Goal: Information Seeking & Learning: Learn about a topic

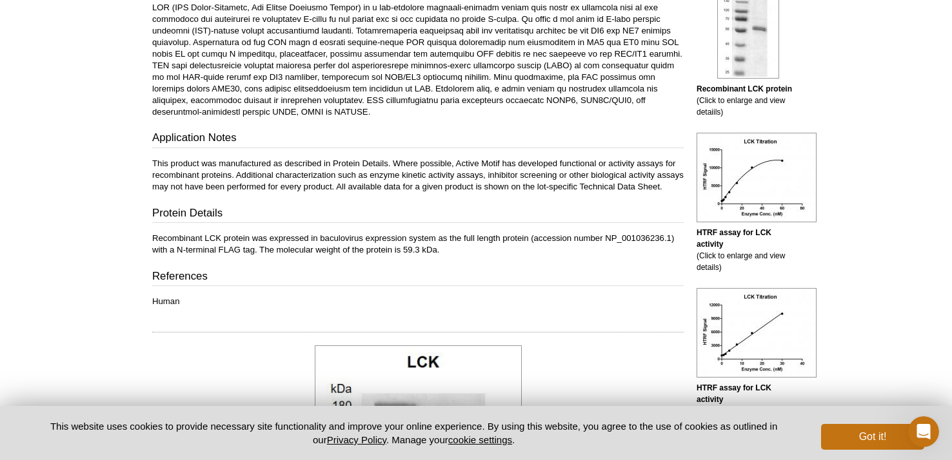
scroll to position [384, 0]
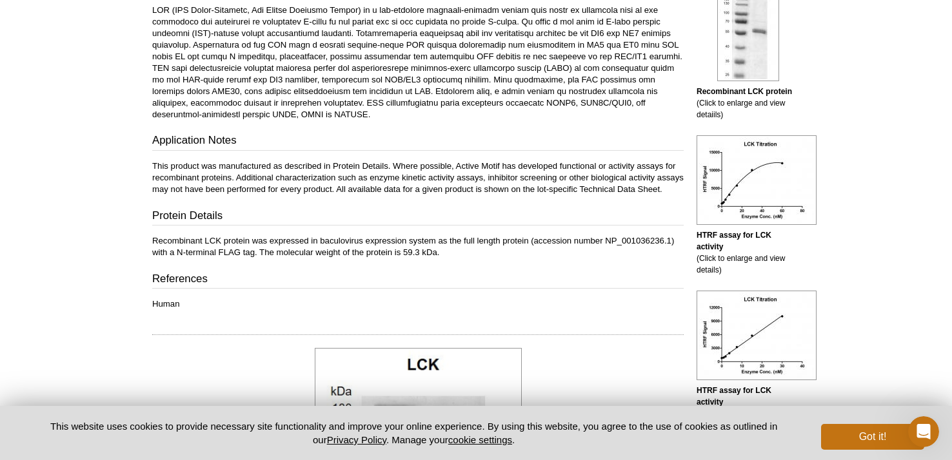
click at [339, 259] on p "Recombinant LCK protein was expressed in baculovirus expression system as the f…" at bounding box center [417, 246] width 531 height 23
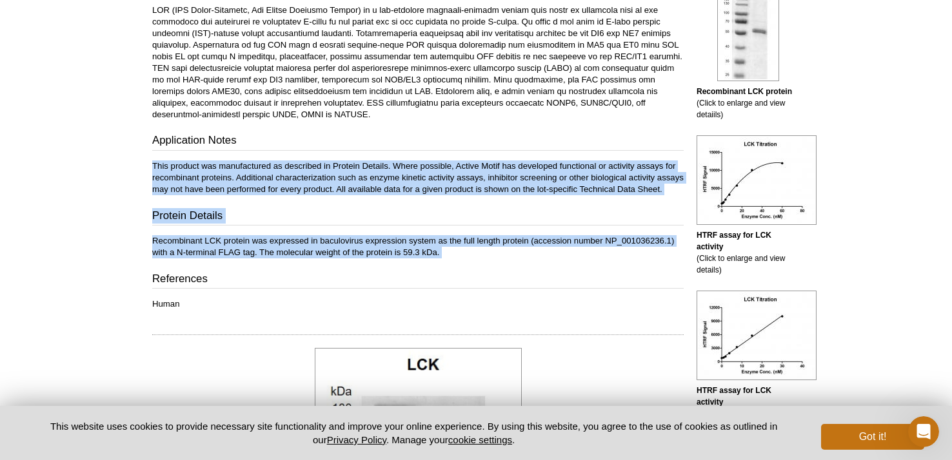
drag, startPoint x: 339, startPoint y: 260, endPoint x: 354, endPoint y: 182, distance: 80.2
click at [354, 182] on div "Contents A representative Technical Data Sheet (TDS) is provided here. Please r…" at bounding box center [417, 112] width 531 height 397
click at [354, 182] on p "This product was manufactured as described in Protein Details. Where possible, …" at bounding box center [417, 178] width 531 height 35
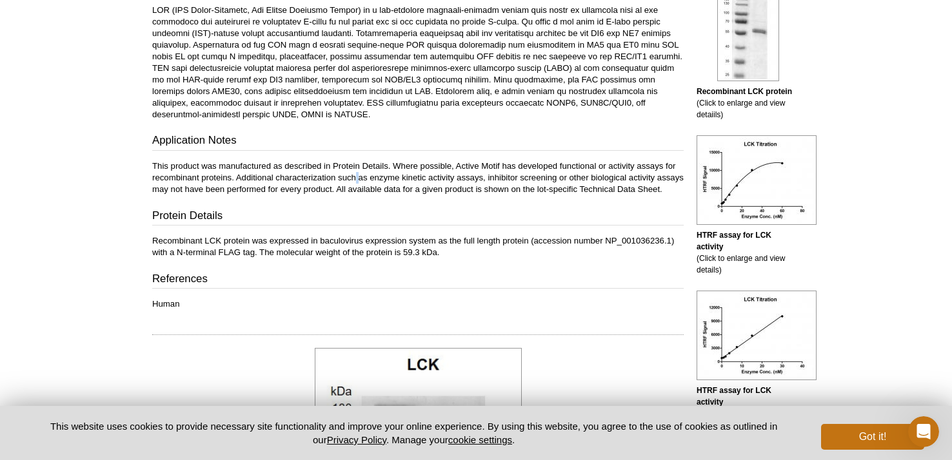
click at [354, 182] on p "This product was manufactured as described in Protein Details. Where possible, …" at bounding box center [417, 178] width 531 height 35
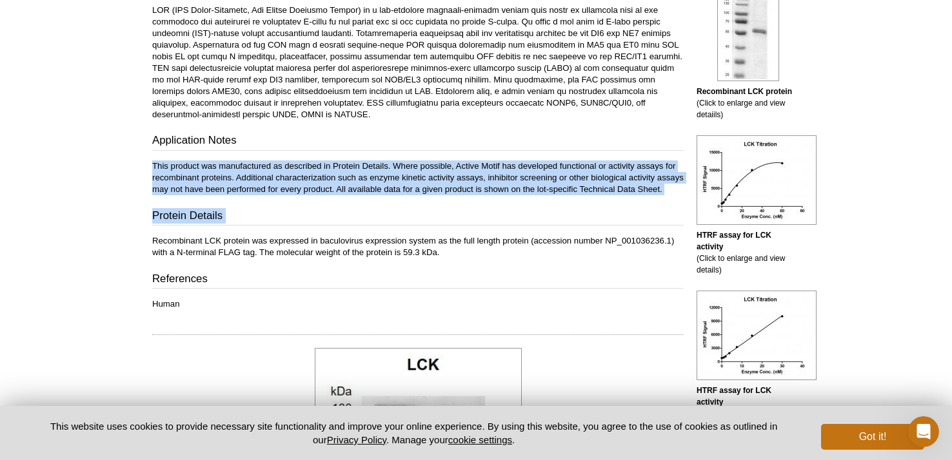
drag, startPoint x: 354, startPoint y: 182, endPoint x: 378, endPoint y: 237, distance: 60.0
click at [377, 235] on div "Contents A representative Technical Data Sheet (TDS) is provided here. Please r…" at bounding box center [417, 112] width 531 height 397
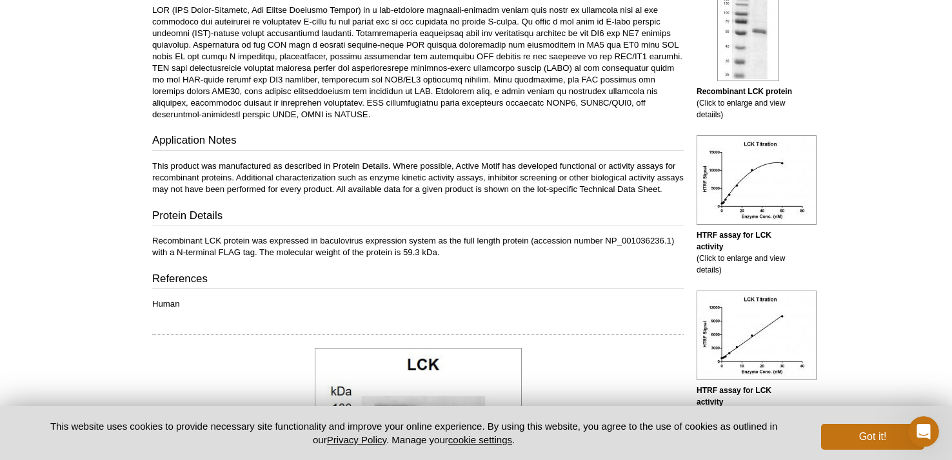
click at [382, 255] on p "Recombinant LCK protein was expressed in baculovirus expression system as the f…" at bounding box center [417, 246] width 531 height 23
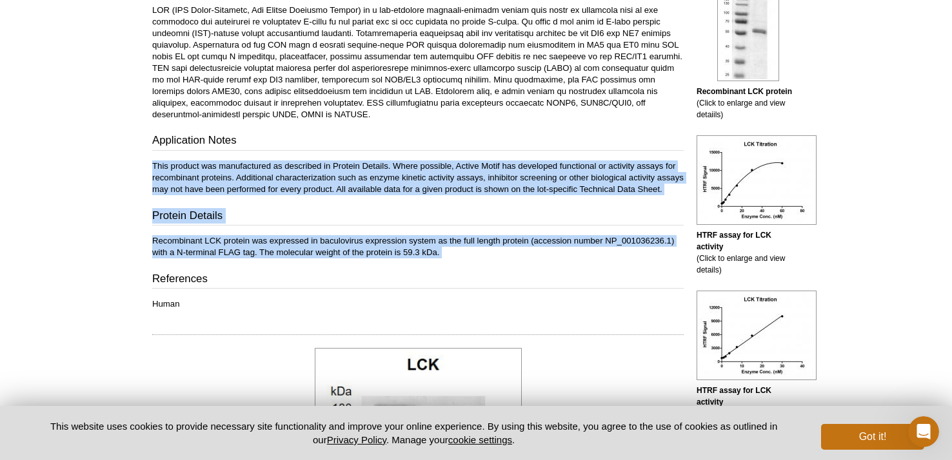
drag, startPoint x: 382, startPoint y: 255, endPoint x: 380, endPoint y: 184, distance: 70.3
click at [381, 185] on div "Contents A representative Technical Data Sheet (TDS) is provided here. Please r…" at bounding box center [417, 112] width 531 height 397
click at [380, 184] on p "This product was manufactured as described in Protein Details. Where possible, …" at bounding box center [417, 178] width 531 height 35
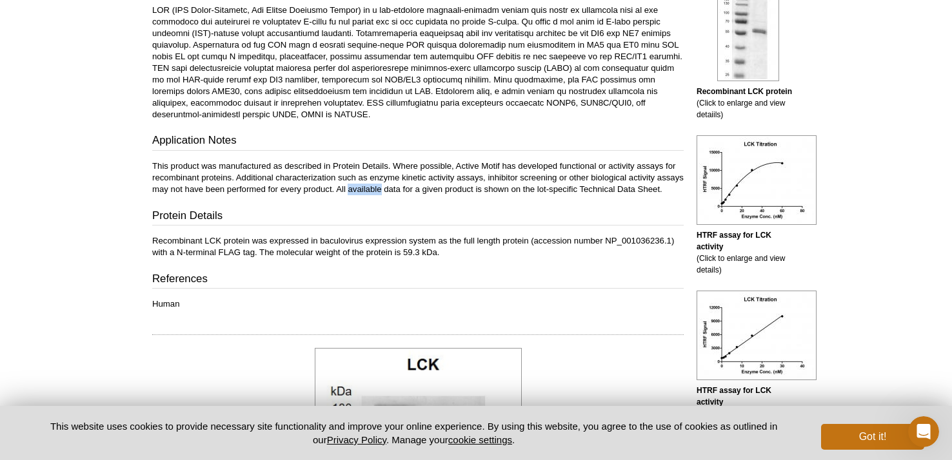
click at [380, 184] on p "This product was manufactured as described in Protein Details. Where possible, …" at bounding box center [417, 178] width 531 height 35
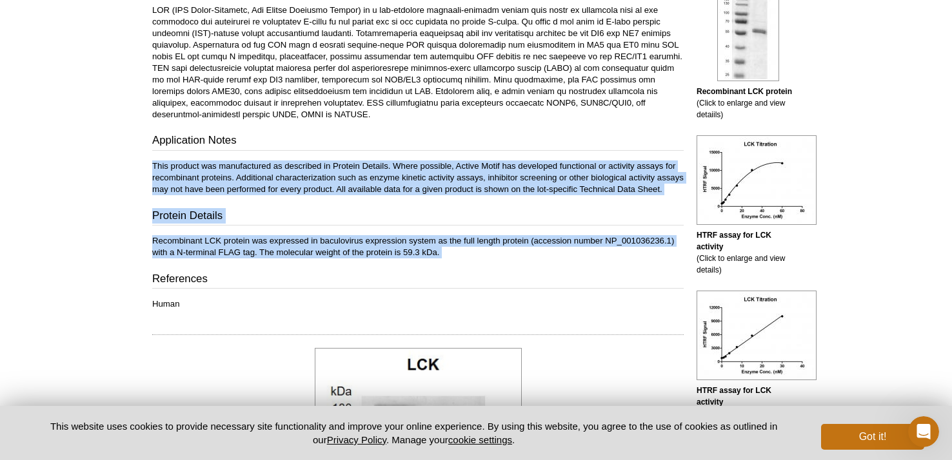
drag, startPoint x: 380, startPoint y: 184, endPoint x: 388, endPoint y: 262, distance: 78.4
click at [388, 262] on div "Contents A representative Technical Data Sheet (TDS) is provided here. Please r…" at bounding box center [417, 112] width 531 height 397
click at [388, 259] on p "Recombinant LCK protein was expressed in baculovirus expression system as the f…" at bounding box center [417, 246] width 531 height 23
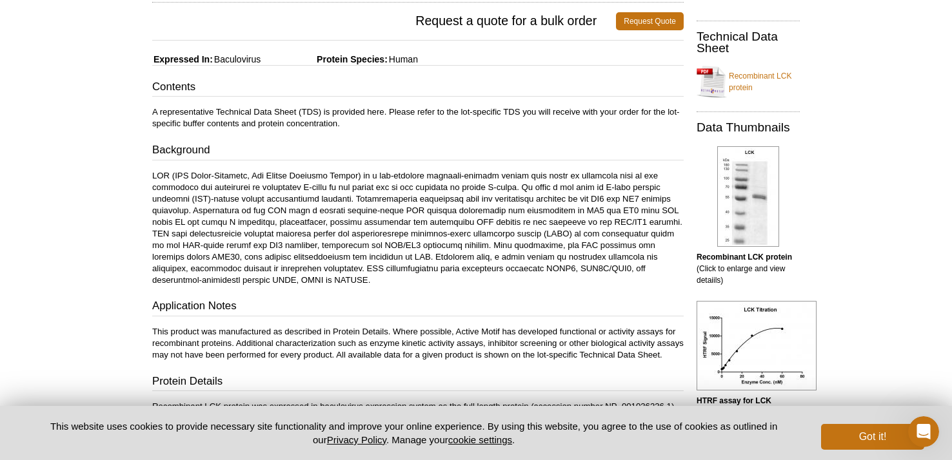
scroll to position [0, 0]
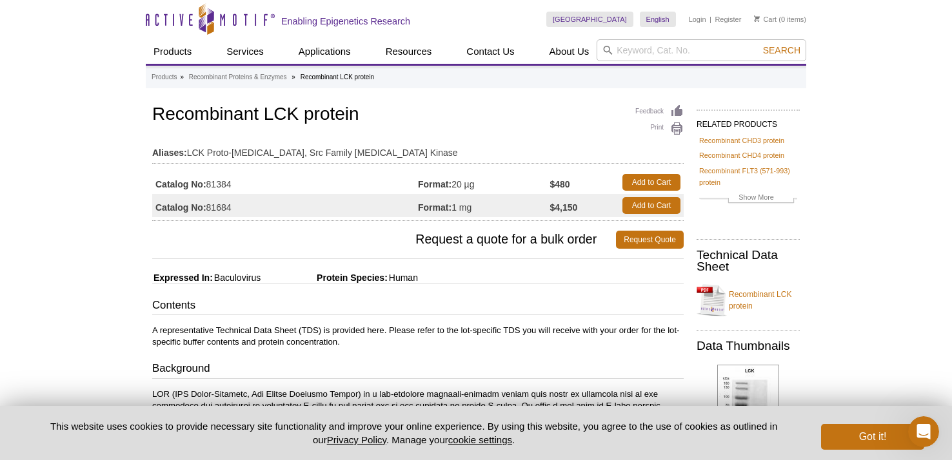
click at [408, 275] on span "Human" at bounding box center [403, 278] width 30 height 10
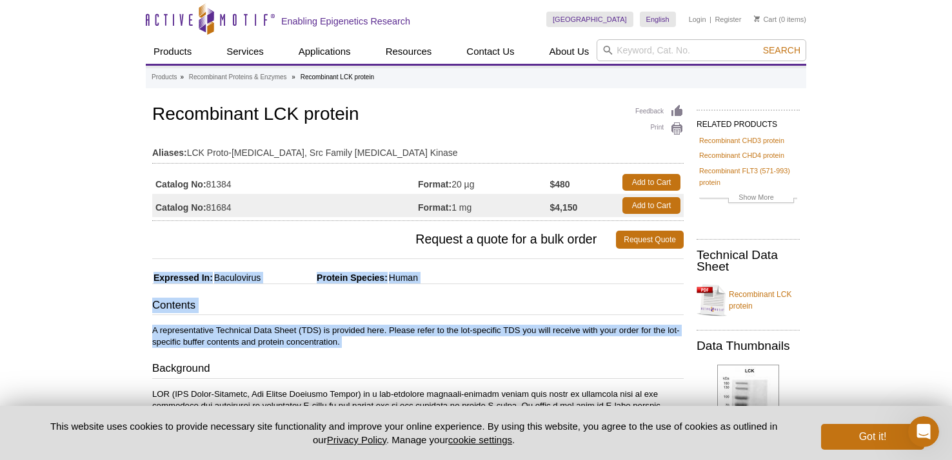
drag, startPoint x: 408, startPoint y: 275, endPoint x: 419, endPoint y: 341, distance: 67.3
click at [419, 341] on p "A representative Technical Data Sheet (TDS) is provided here. Please refer to t…" at bounding box center [417, 336] width 531 height 23
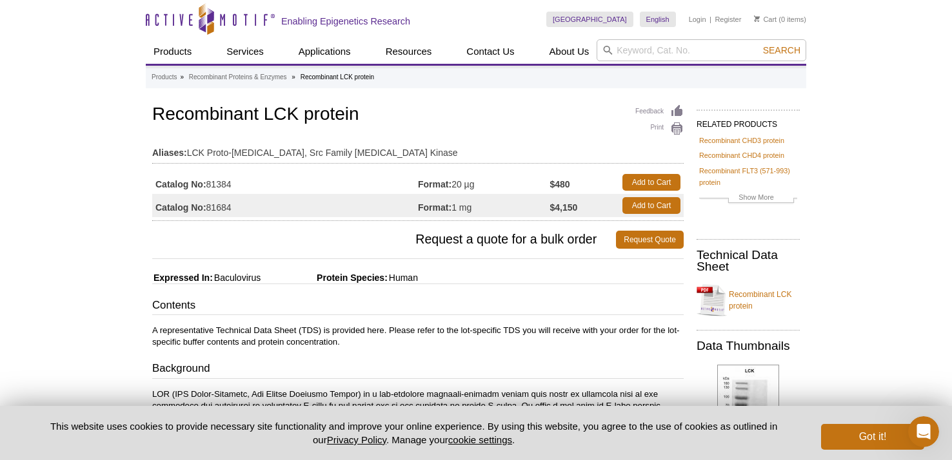
scroll to position [108, 0]
